Goal: Check status

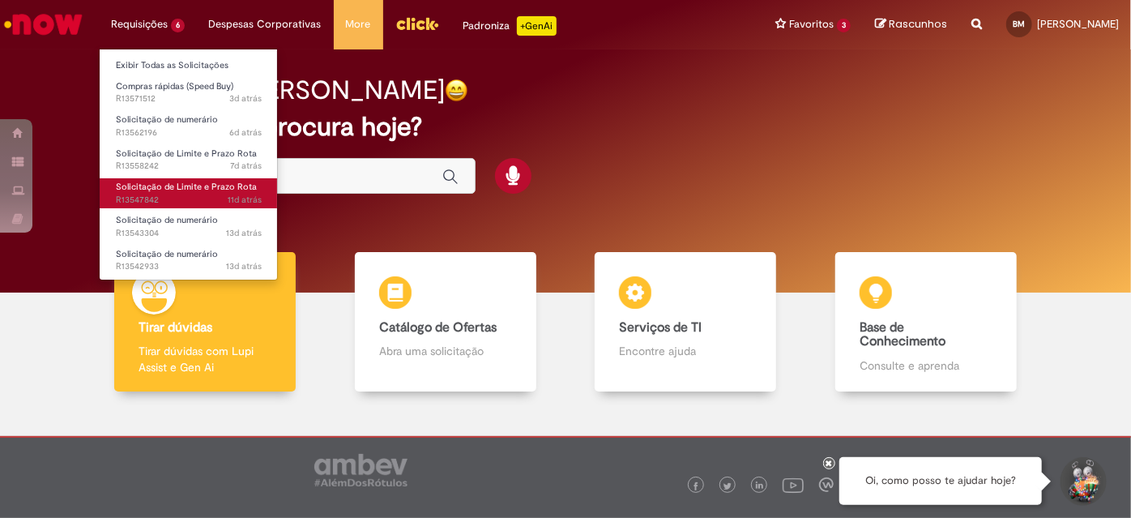
click at [199, 182] on span "Solicitação de Limite e Prazo Rota" at bounding box center [186, 187] width 141 height 12
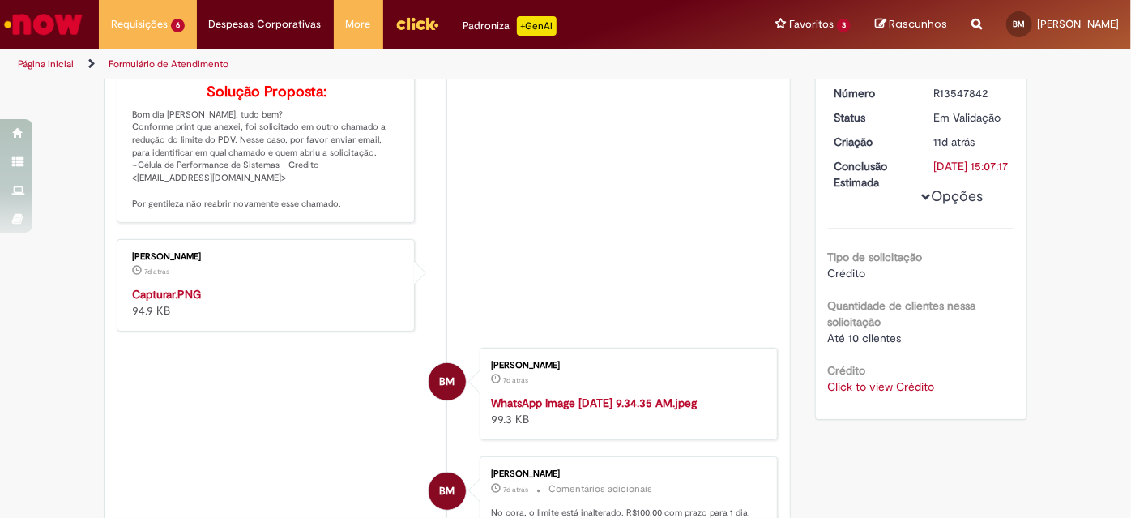
scroll to position [213, 0]
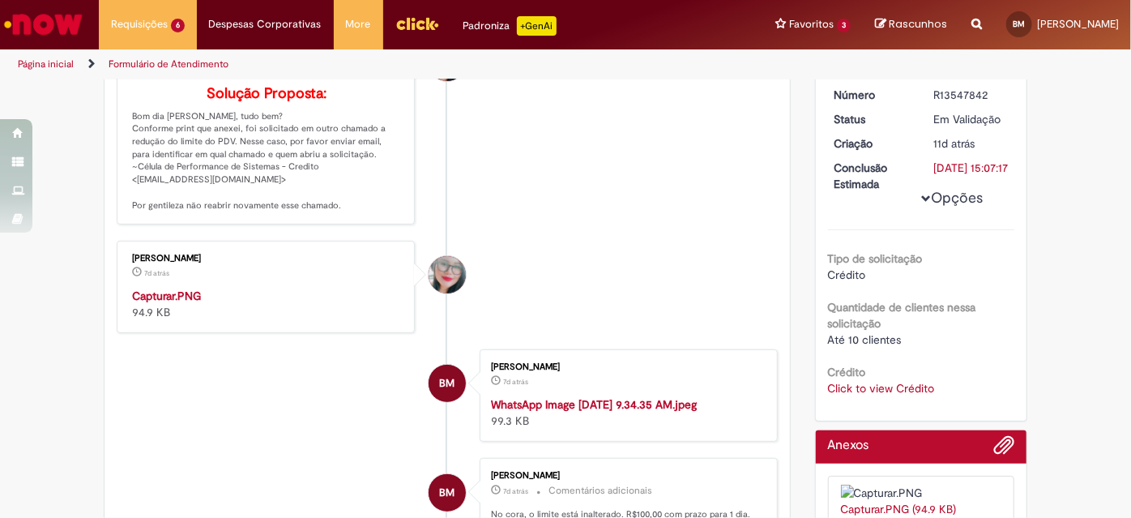
click at [263, 178] on p "Solução Proposta: Bom dia [PERSON_NAME], tudo bem? Conforme print que anexei, f…" at bounding box center [267, 149] width 270 height 126
click at [140, 303] on strong "Capturar.PNG" at bounding box center [166, 296] width 69 height 15
click at [92, 178] on div "Verificar Código de Barras Aguardando Aprovação Aguardando atendimento Em andam…" at bounding box center [448, 472] width 712 height 1208
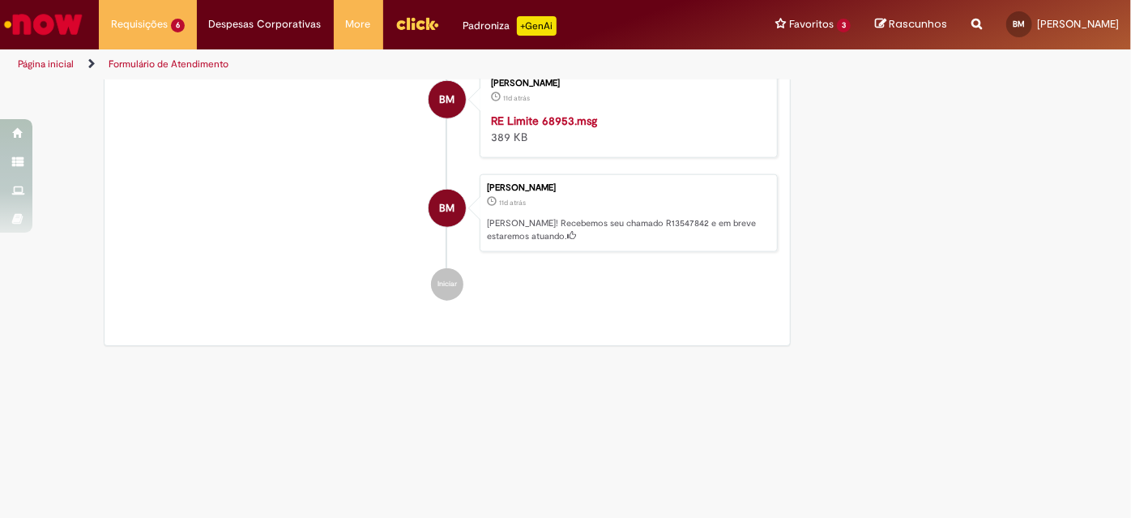
scroll to position [1035, 0]
drag, startPoint x: 630, startPoint y: 366, endPoint x: 554, endPoint y: 290, distance: 107.7
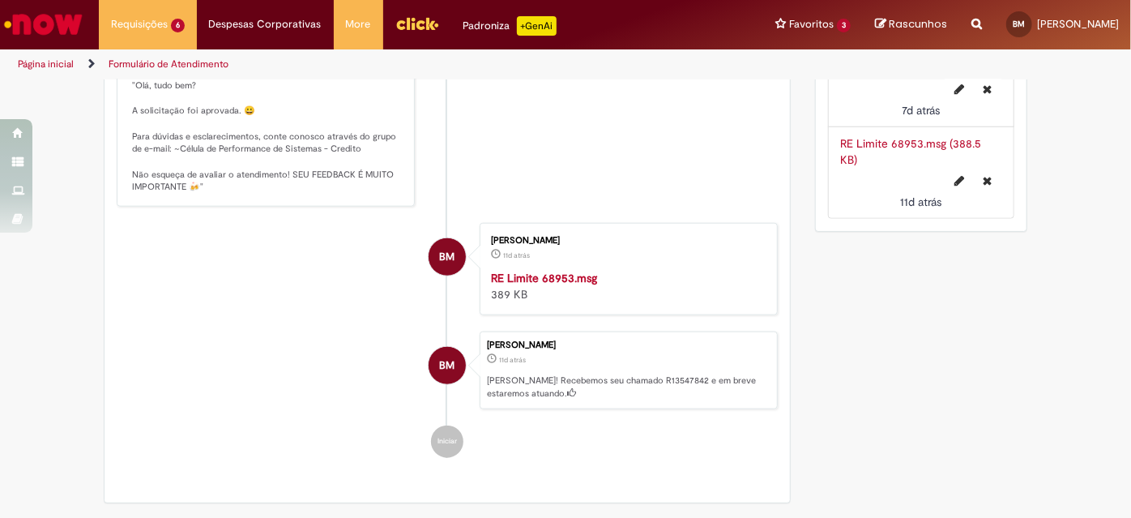
click at [328, 194] on p "Solução Proposta: "Olá, tudo bem? A solicitação foi aprovada. 😀 Para dúvidas e …" at bounding box center [267, 124] width 270 height 139
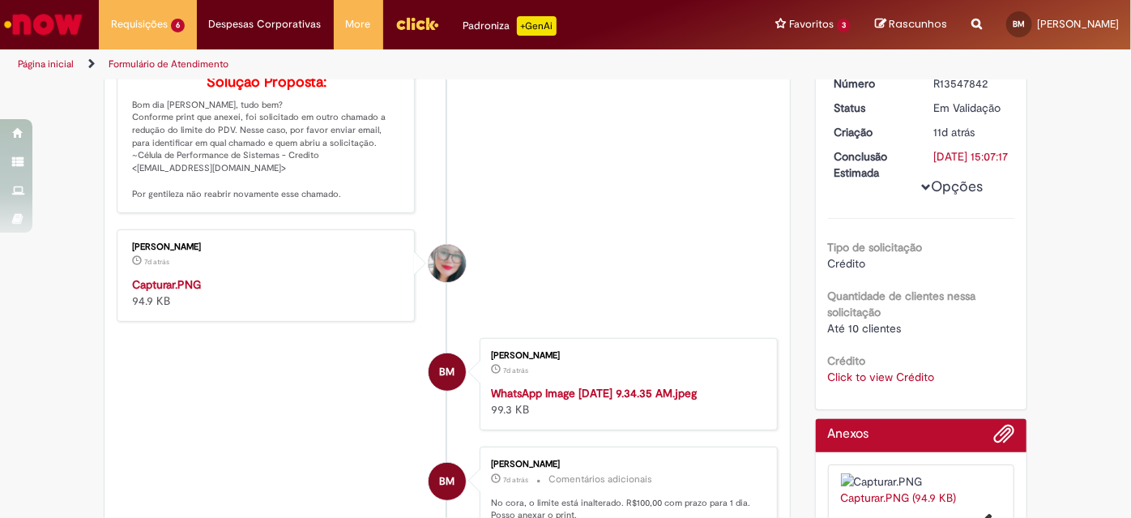
scroll to position [223, 0]
